Goal: Task Accomplishment & Management: Use online tool/utility

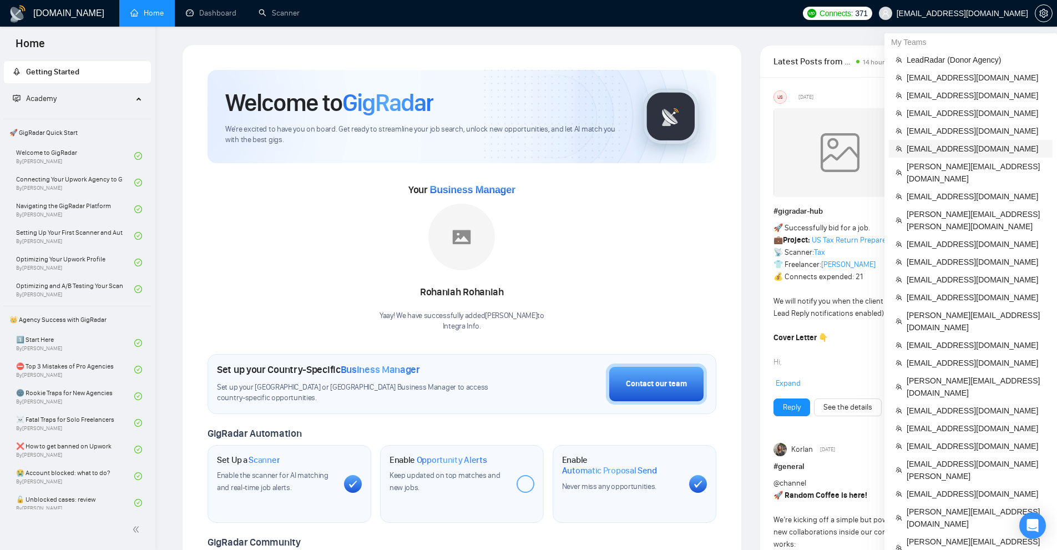
click at [928, 146] on span "[EMAIL_ADDRESS][DOMAIN_NAME]" at bounding box center [975, 149] width 139 height 12
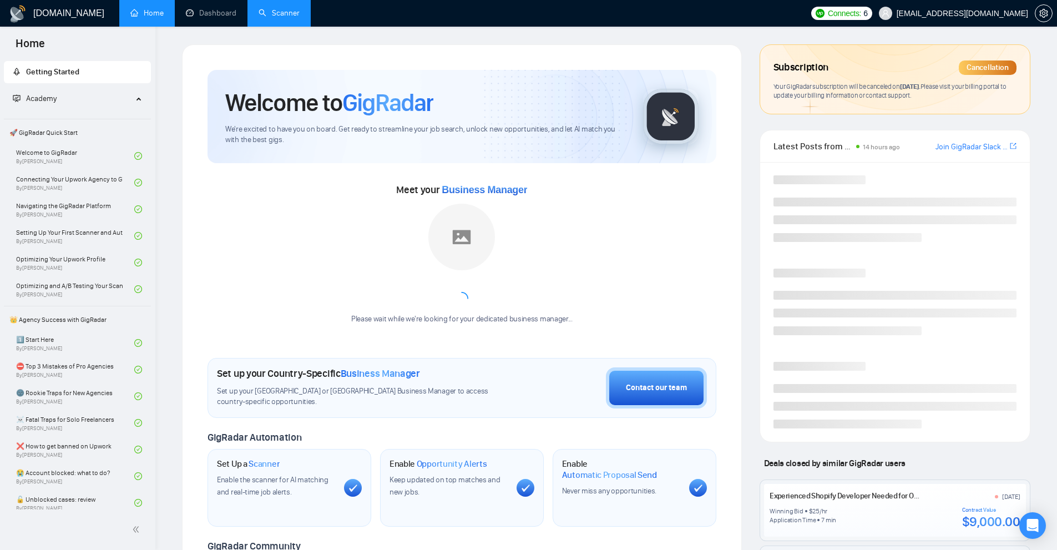
click at [277, 11] on link "Scanner" at bounding box center [279, 12] width 41 height 9
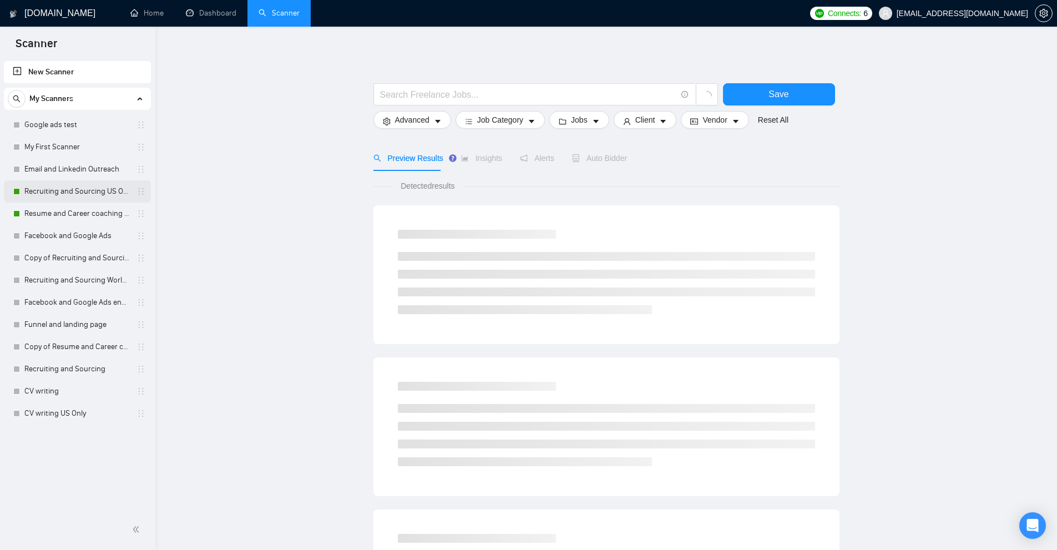
click at [52, 189] on link "Recruiting and Sourcing US Only" at bounding box center [76, 191] width 105 height 22
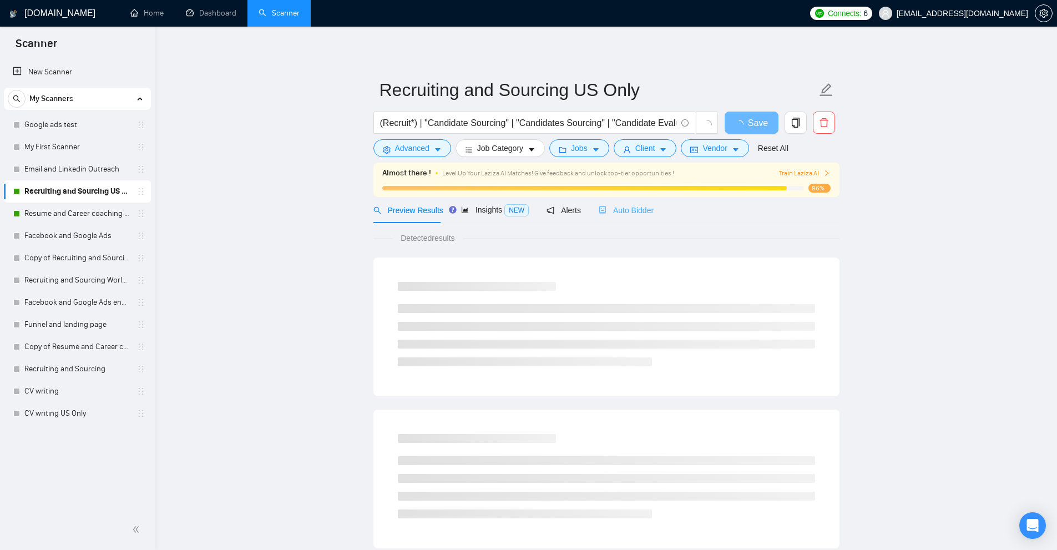
click at [622, 221] on div "Auto Bidder" at bounding box center [626, 210] width 55 height 26
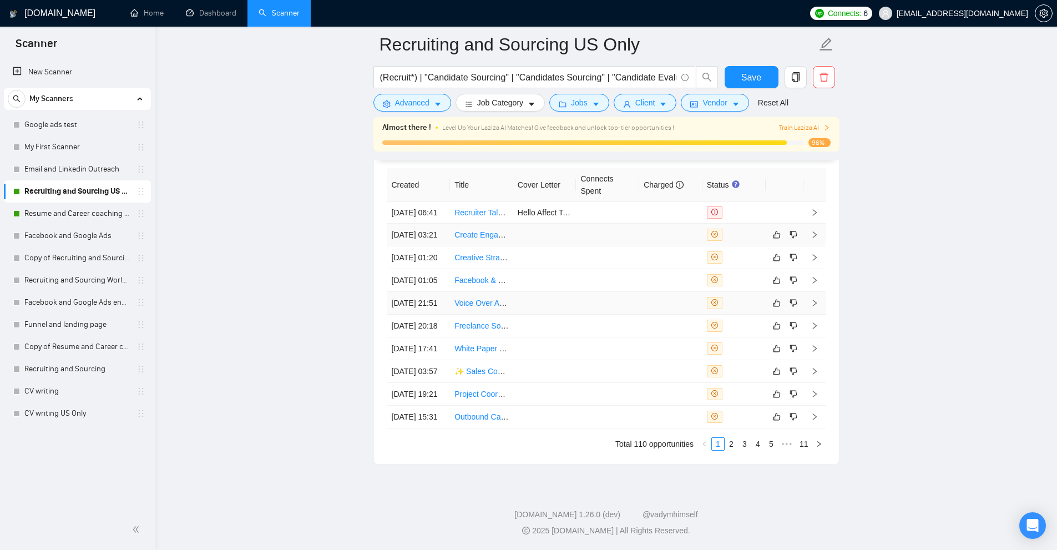
scroll to position [2712, 0]
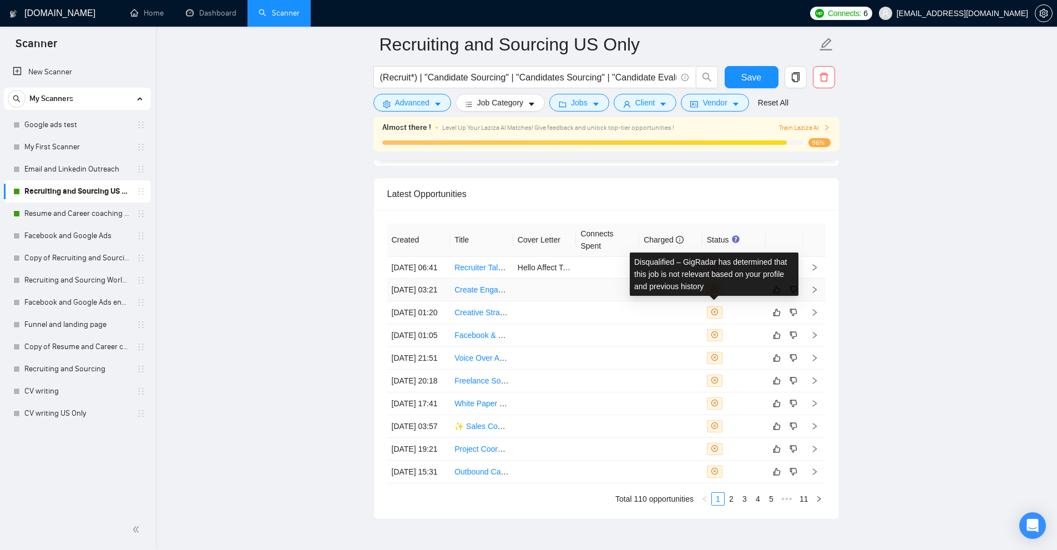
click at [718, 296] on span at bounding box center [715, 289] width 16 height 12
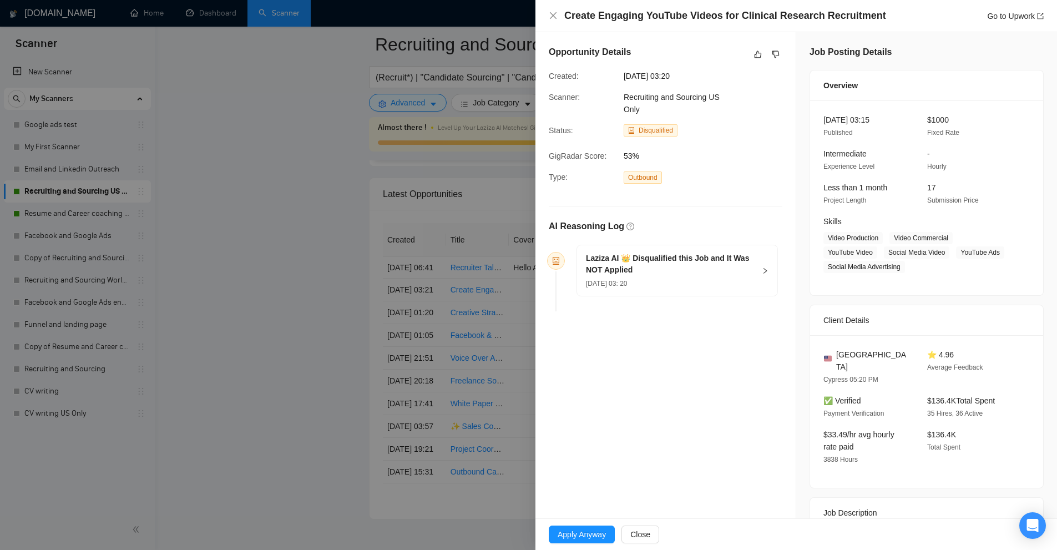
click at [676, 282] on div "[DATE] 03: 20" at bounding box center [670, 283] width 169 height 12
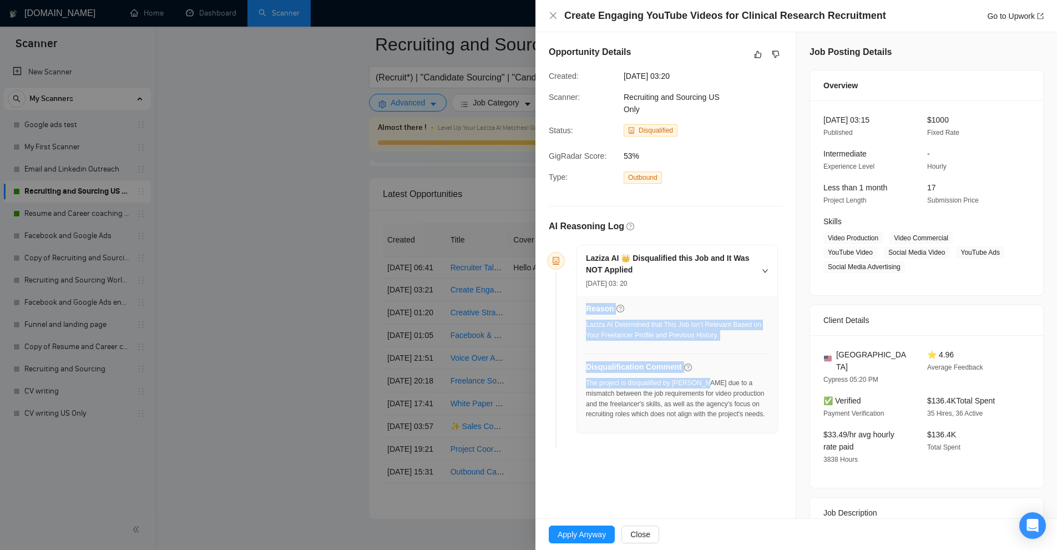
drag, startPoint x: 582, startPoint y: 379, endPoint x: 708, endPoint y: 377, distance: 125.4
click at [705, 377] on div "Reason Laziza AI Determined that This Job Isn’t Relevant Based on Your Freelanc…" at bounding box center [677, 364] width 200 height 137
click at [708, 378] on div "The project is disqualified by [PERSON_NAME] due to a mismatch between the job …" at bounding box center [677, 399] width 183 height 42
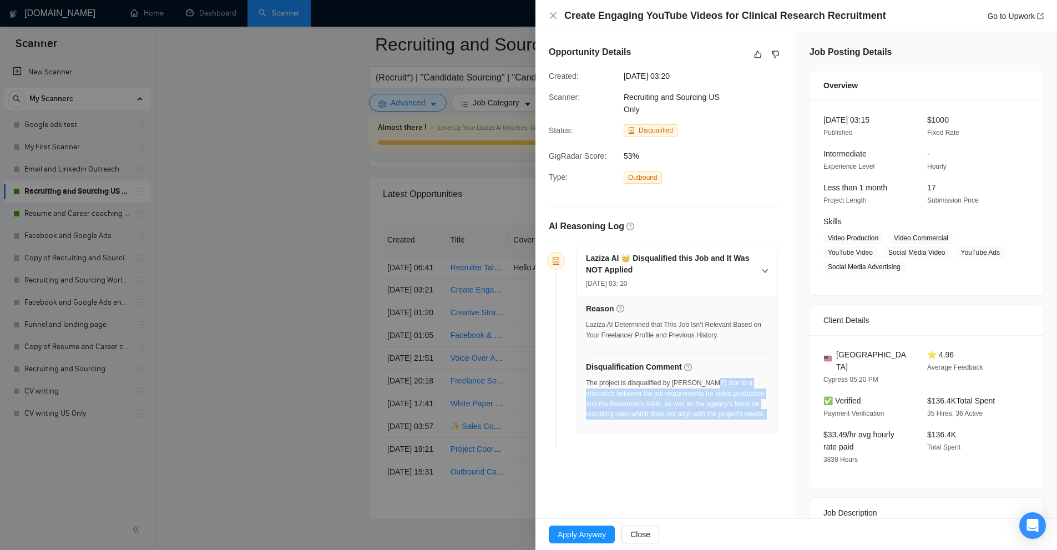
drag, startPoint x: 708, startPoint y: 377, endPoint x: 744, endPoint y: 411, distance: 50.2
click at [744, 411] on div "The project is disqualified by [PERSON_NAME] due to a mismatch between the job …" at bounding box center [677, 399] width 183 height 42
click at [466, 333] on div at bounding box center [528, 275] width 1057 height 550
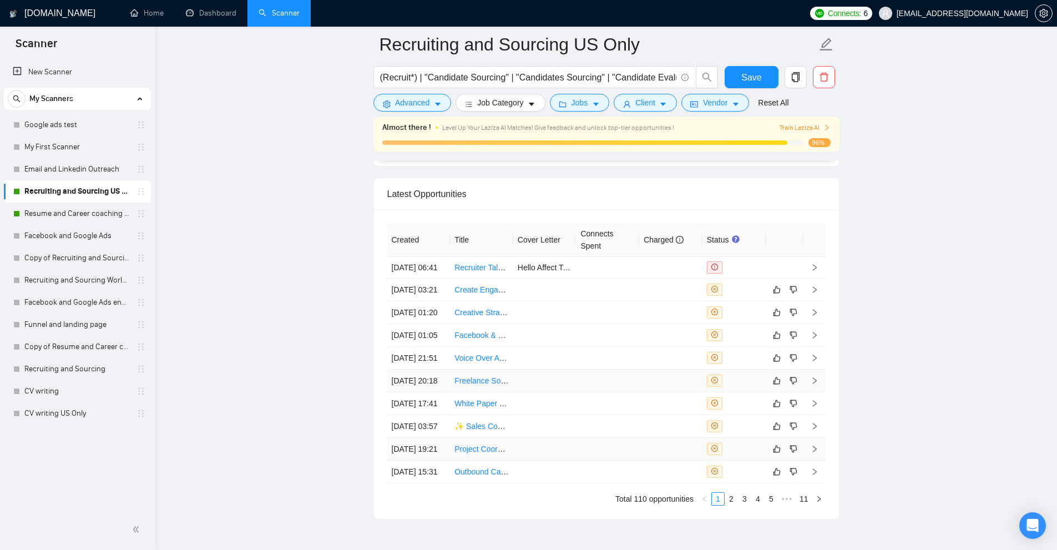
scroll to position [2879, 0]
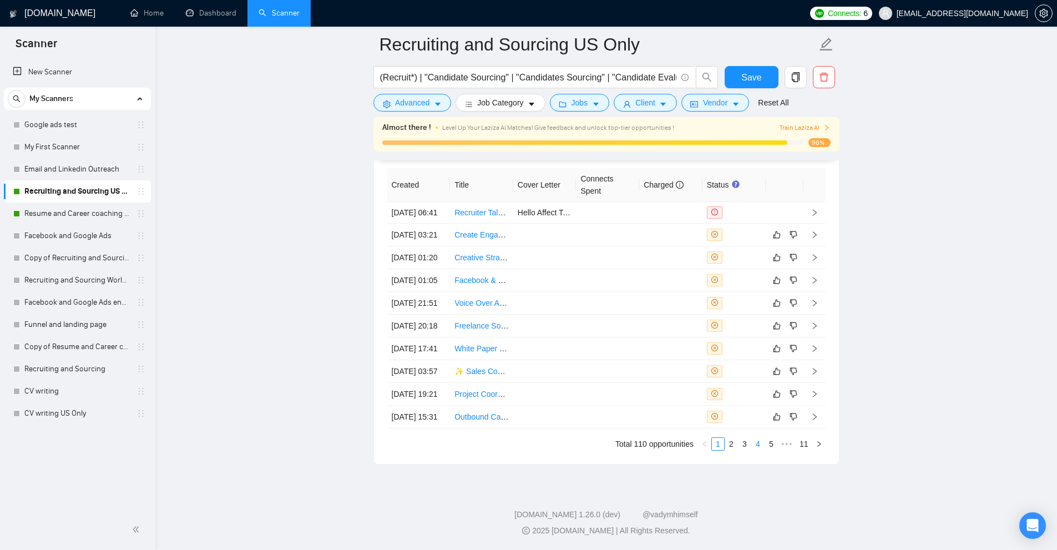
click at [759, 441] on link "4" at bounding box center [758, 444] width 12 height 12
click at [772, 445] on link "6" at bounding box center [771, 444] width 12 height 12
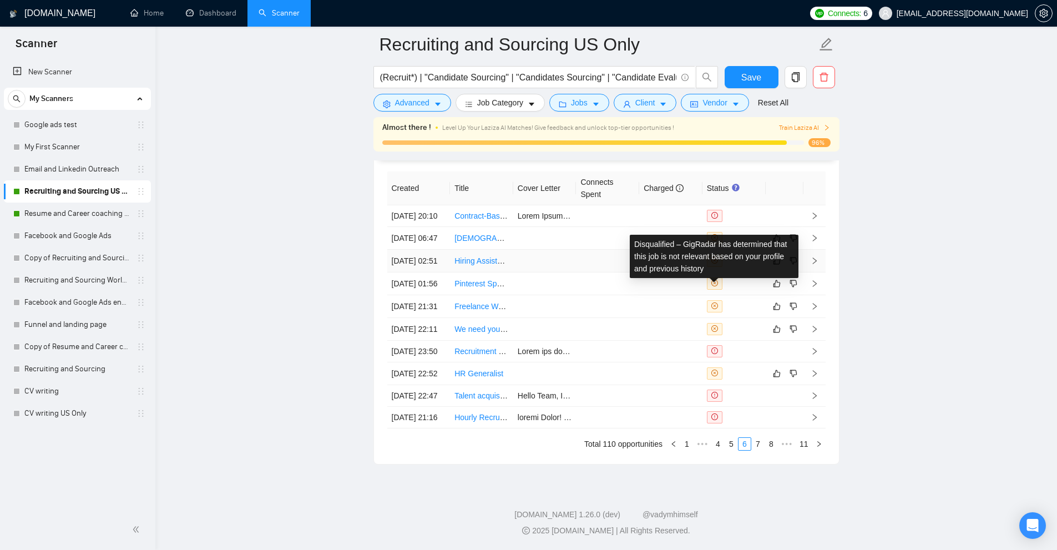
scroll to position [2823, 0]
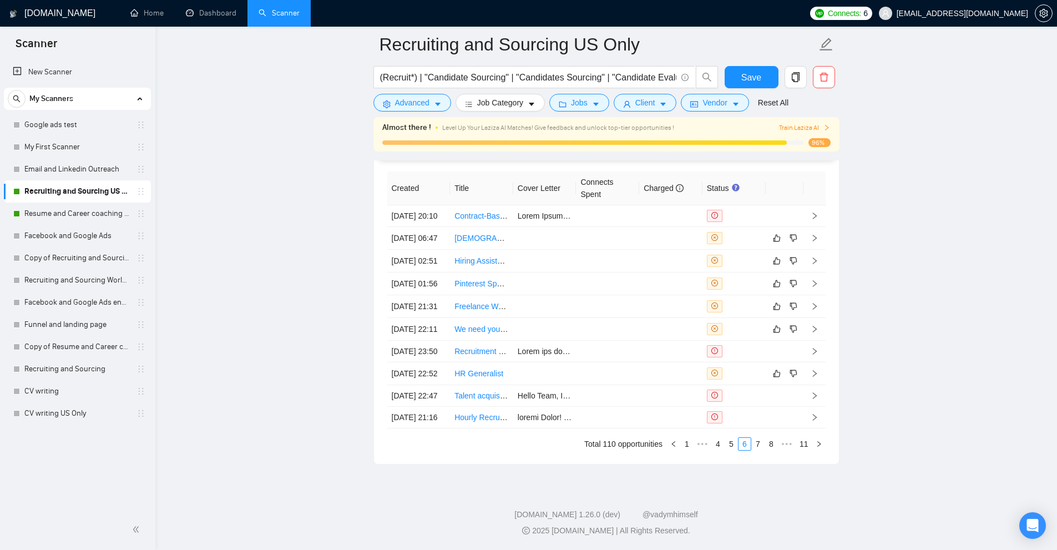
click at [769, 450] on link "8" at bounding box center [771, 444] width 12 height 12
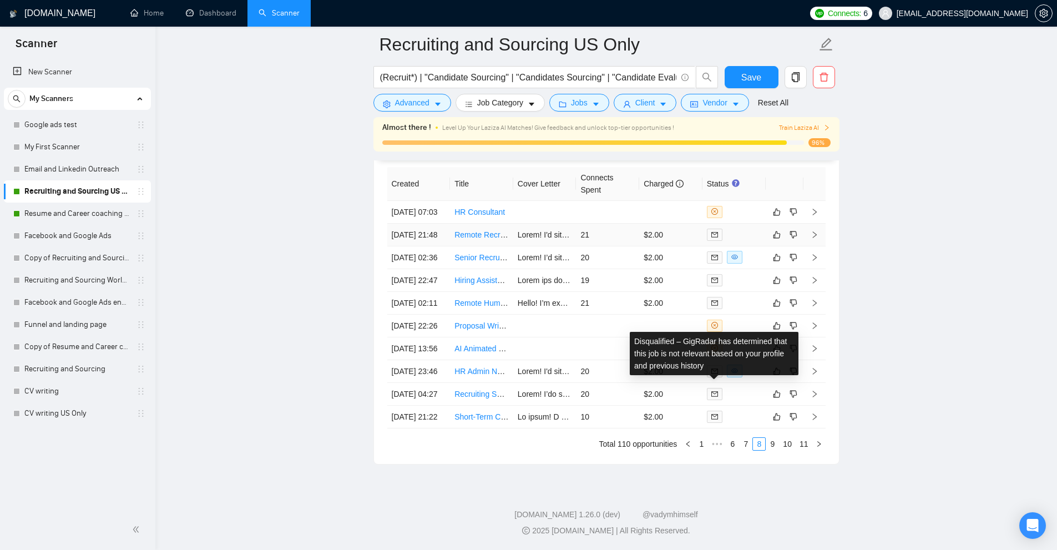
scroll to position [2712, 0]
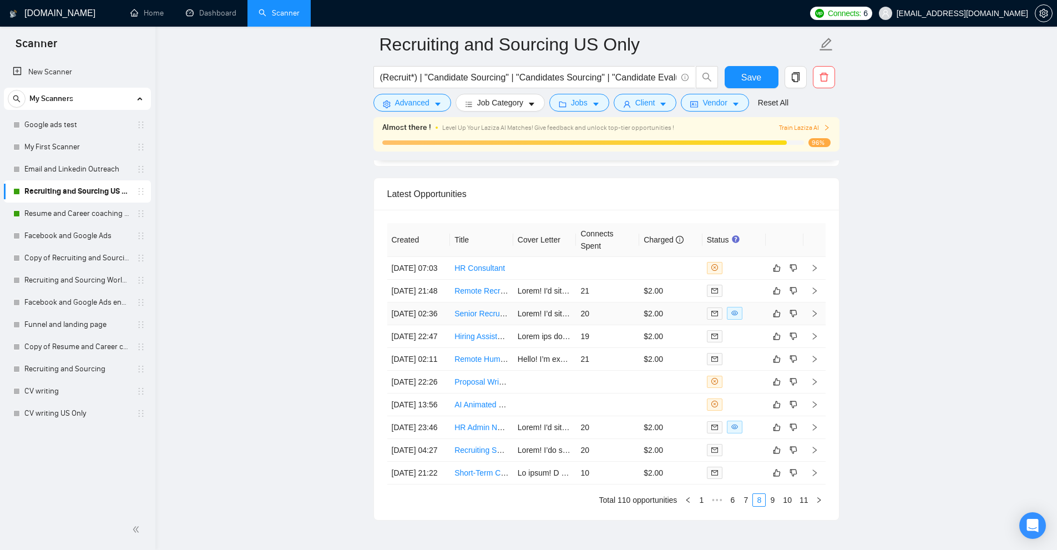
click at [748, 320] on div at bounding box center [734, 313] width 54 height 13
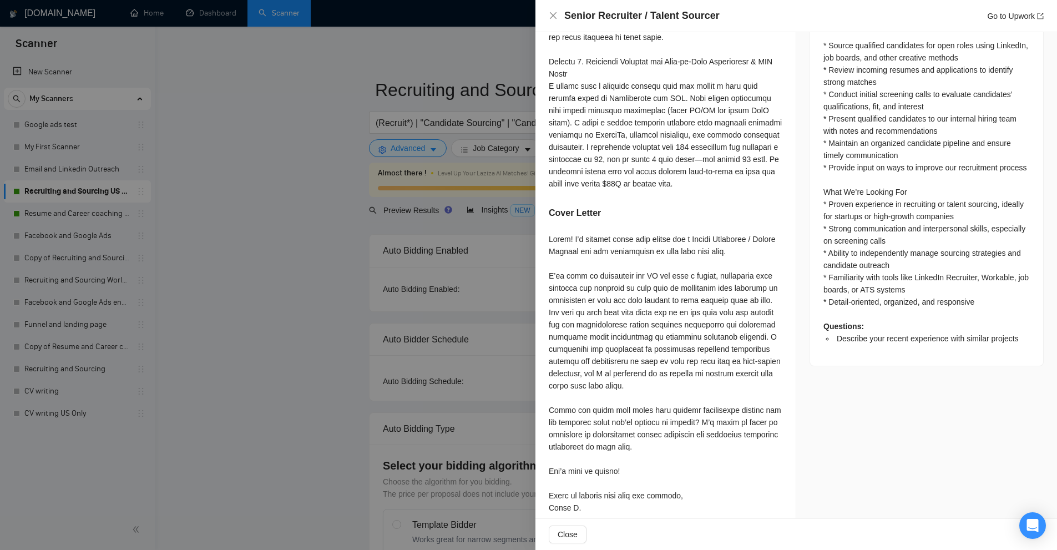
click at [397, 290] on div at bounding box center [528, 275] width 1057 height 550
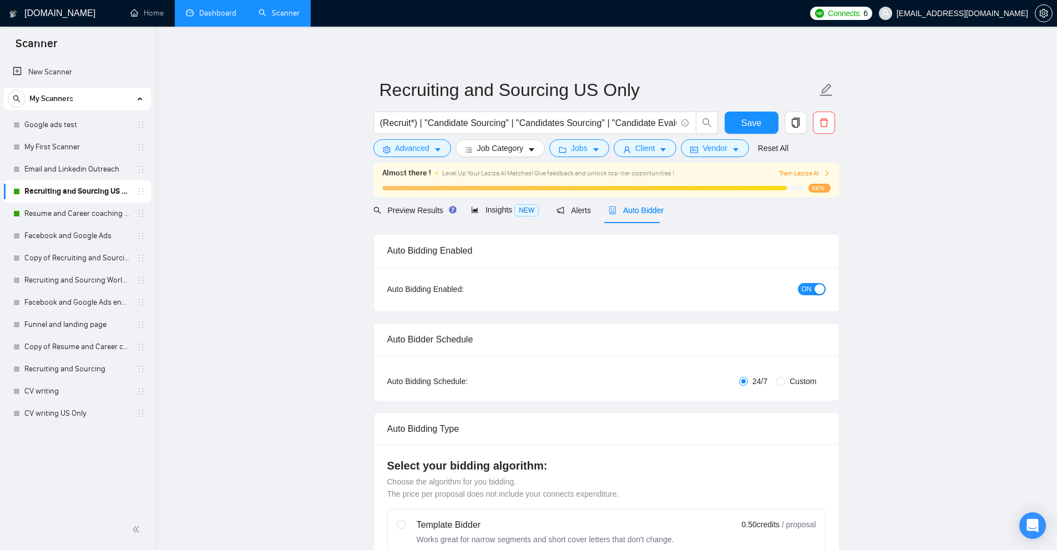
click at [206, 8] on link "Dashboard" at bounding box center [211, 12] width 50 height 9
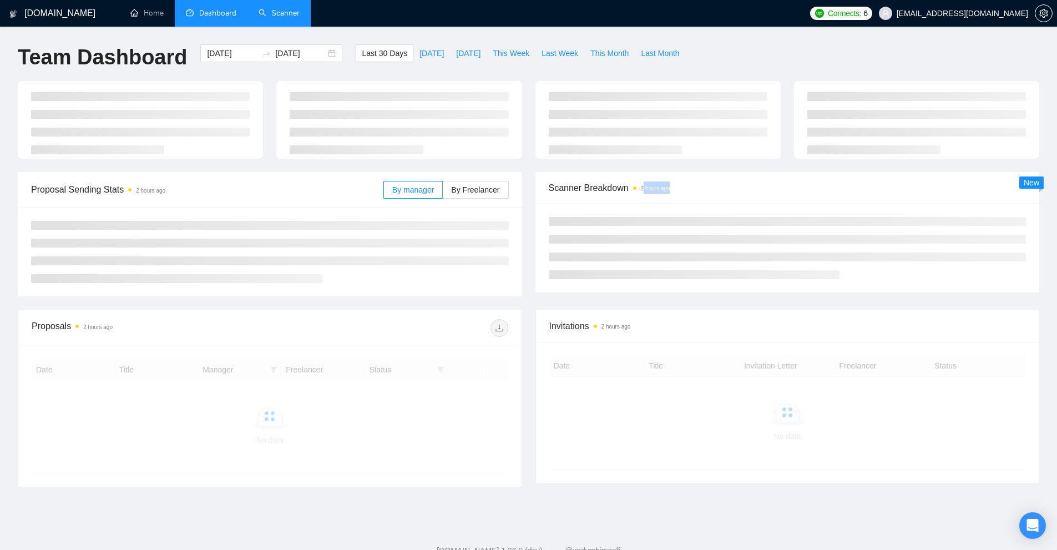
drag, startPoint x: 670, startPoint y: 188, endPoint x: 429, endPoint y: 106, distance: 254.4
click at [678, 188] on span "Scanner Breakdown 2 hours ago" at bounding box center [788, 188] width 478 height 14
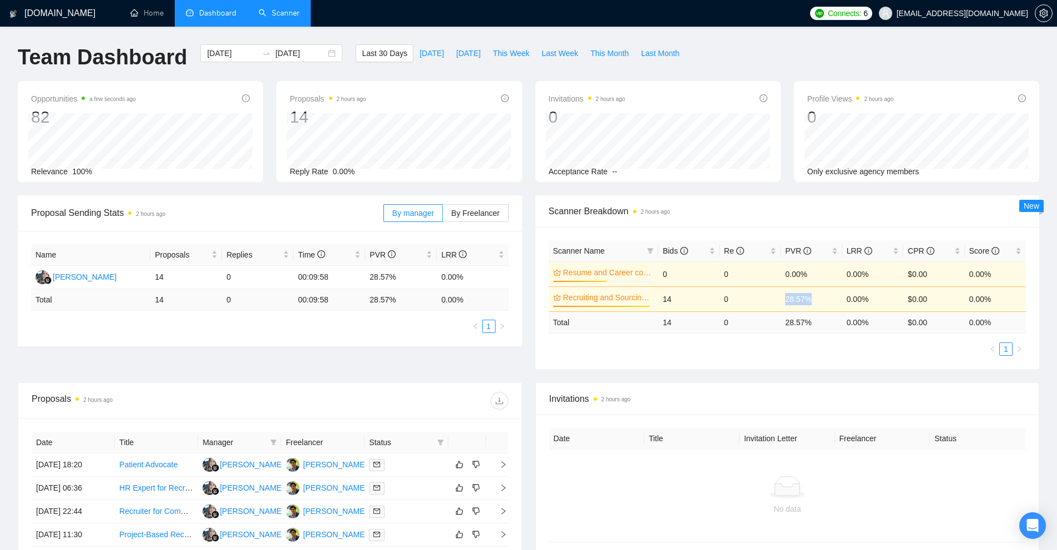
drag, startPoint x: 783, startPoint y: 298, endPoint x: 814, endPoint y: 294, distance: 31.3
click at [813, 294] on td "28.57%" at bounding box center [811, 298] width 61 height 25
click at [808, 351] on ul "1" at bounding box center [788, 348] width 478 height 13
drag, startPoint x: 809, startPoint y: 321, endPoint x: 822, endPoint y: 328, distance: 15.1
click at [820, 320] on tr "Total 14 0 28.57 % 0.00 % $ 0.00 0.00 %" at bounding box center [788, 322] width 478 height 22
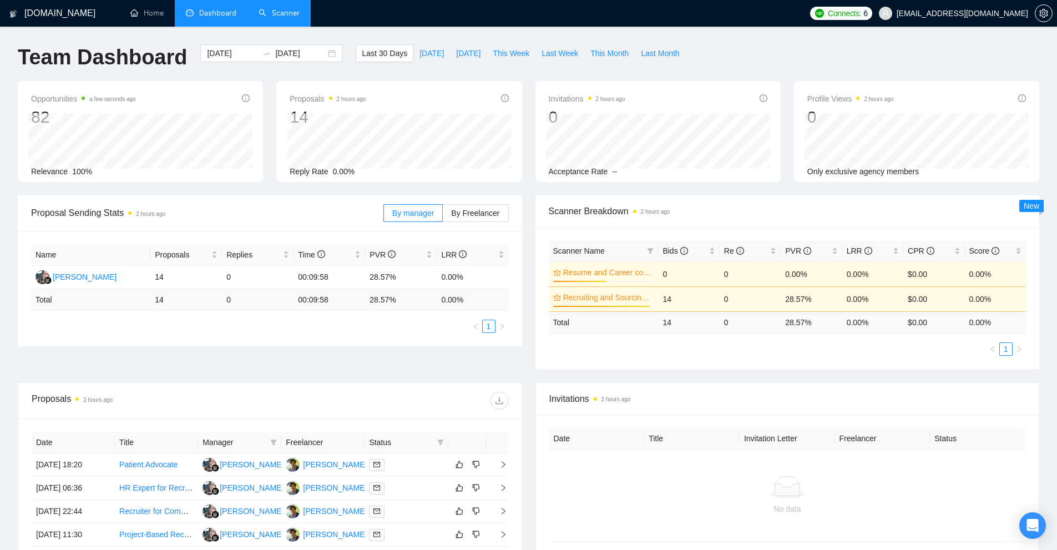
click at [827, 363] on div "Scanner Name Bids Re PVR LRR CPR Score Resume and Career coaching US Only 53% 0…" at bounding box center [787, 298] width 504 height 142
